Goal: Check status

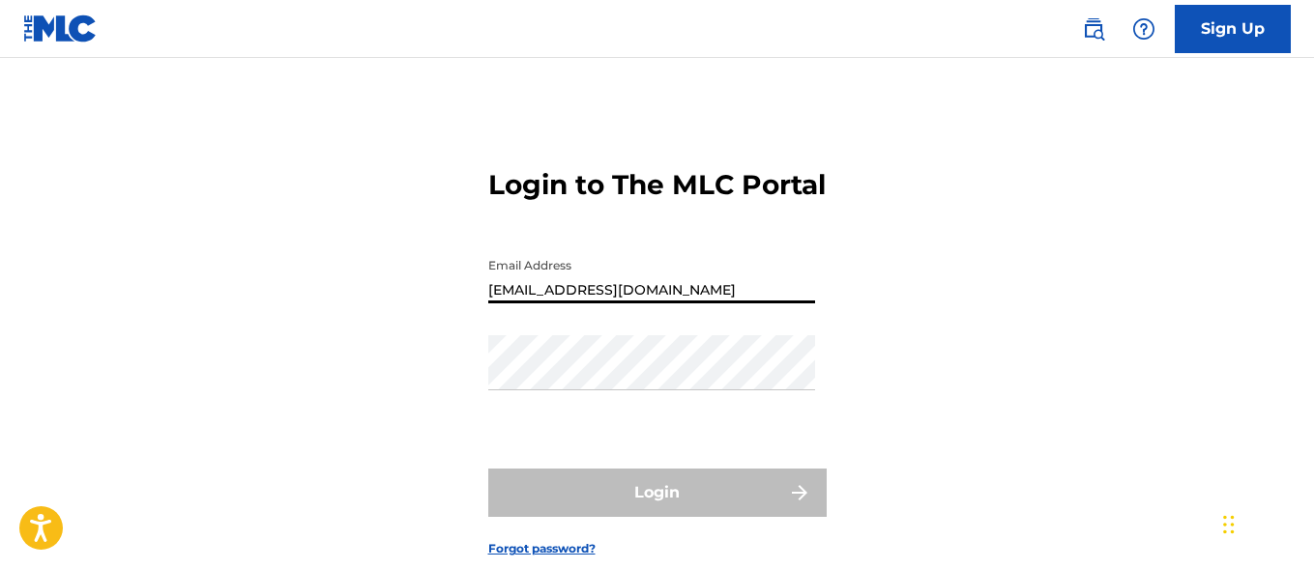
type input "[EMAIL_ADDRESS][DOMAIN_NAME]"
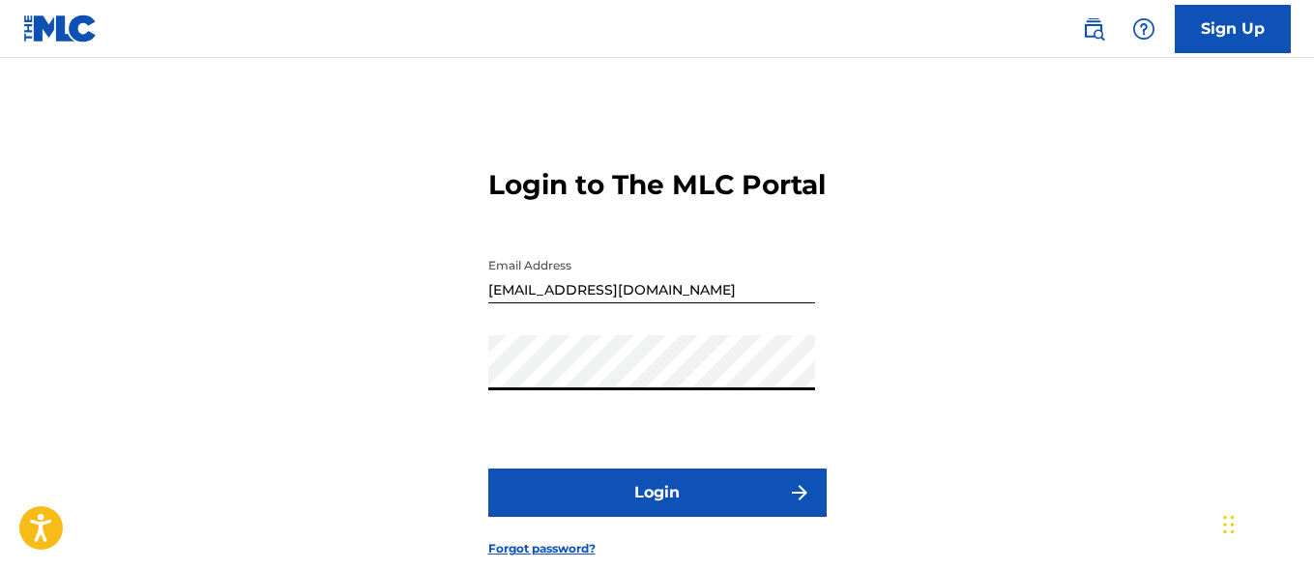
click at [656, 517] on button "Login" at bounding box center [657, 493] width 338 height 48
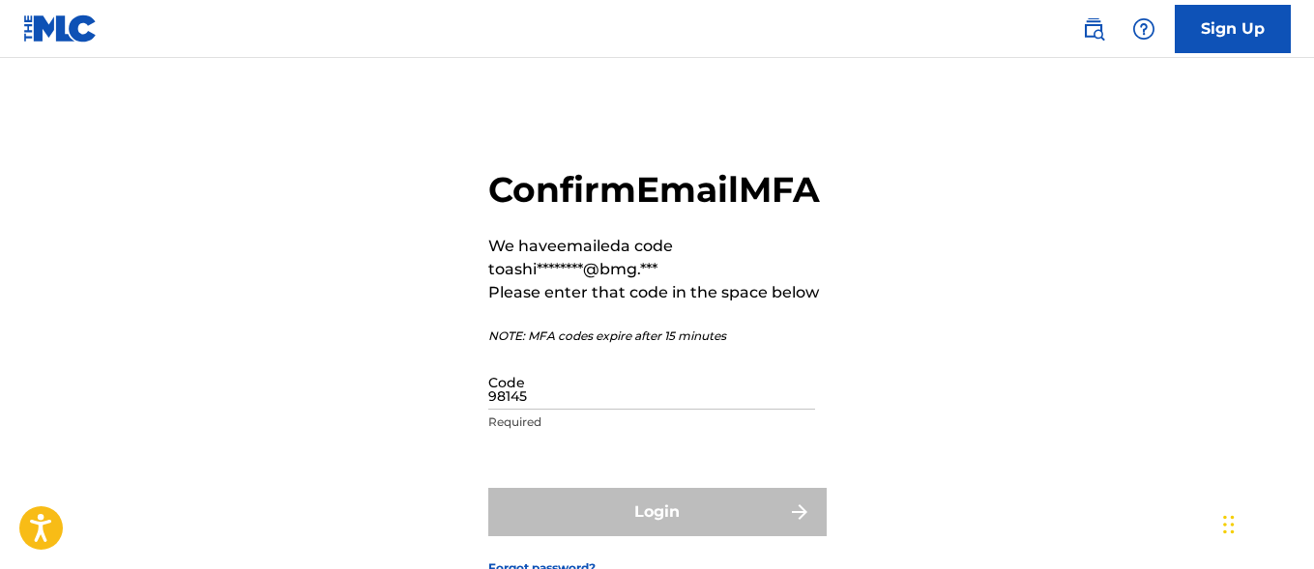
type input "981454"
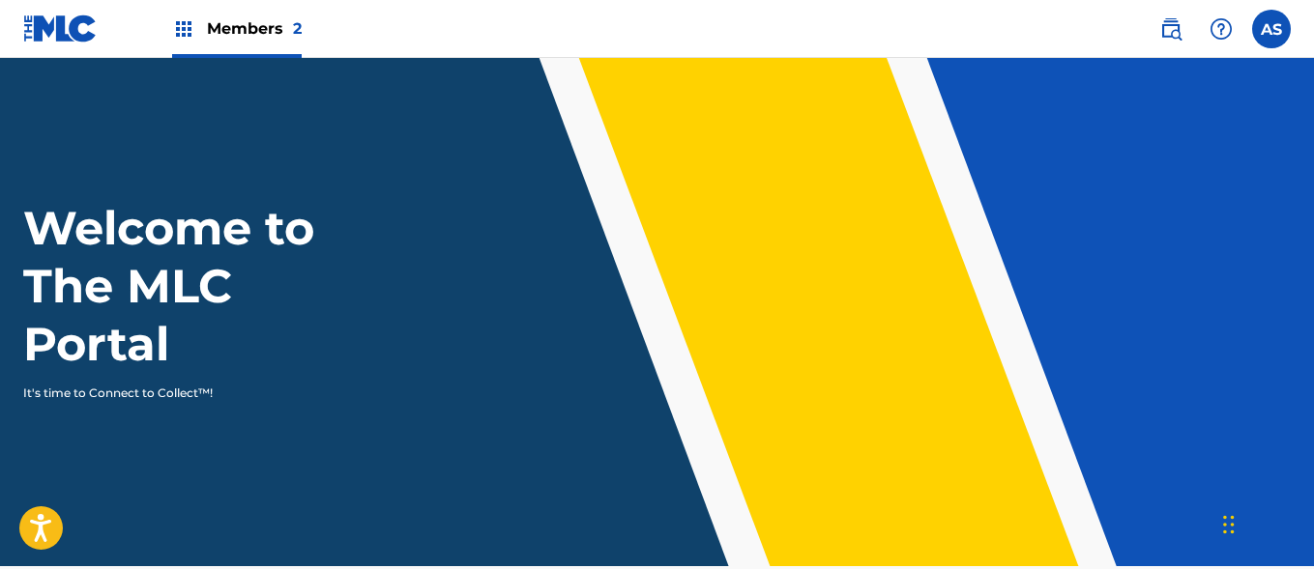
click at [184, 29] on img at bounding box center [183, 28] width 23 height 23
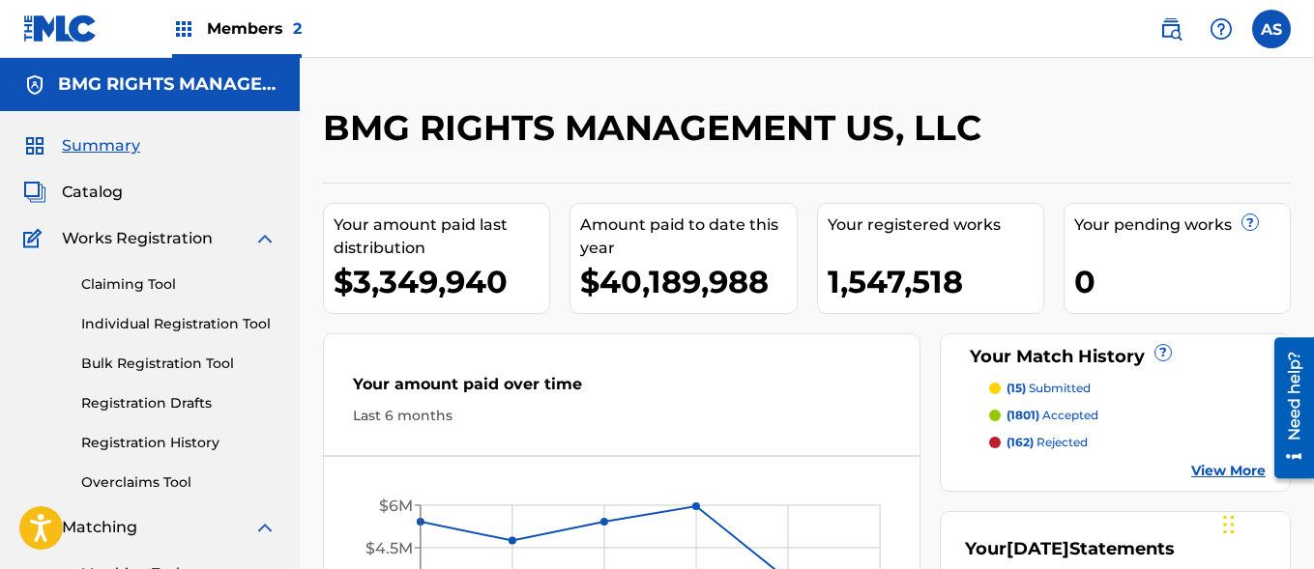
scroll to position [420, 0]
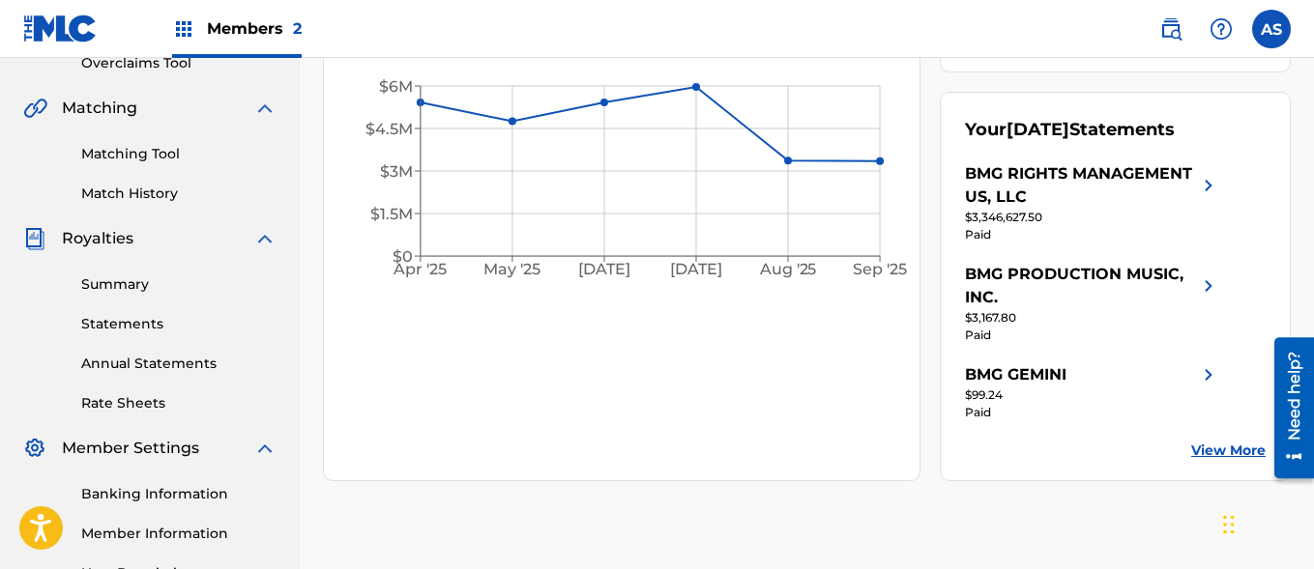
click at [179, 284] on link "Summary" at bounding box center [178, 285] width 195 height 20
